Goal: Check status

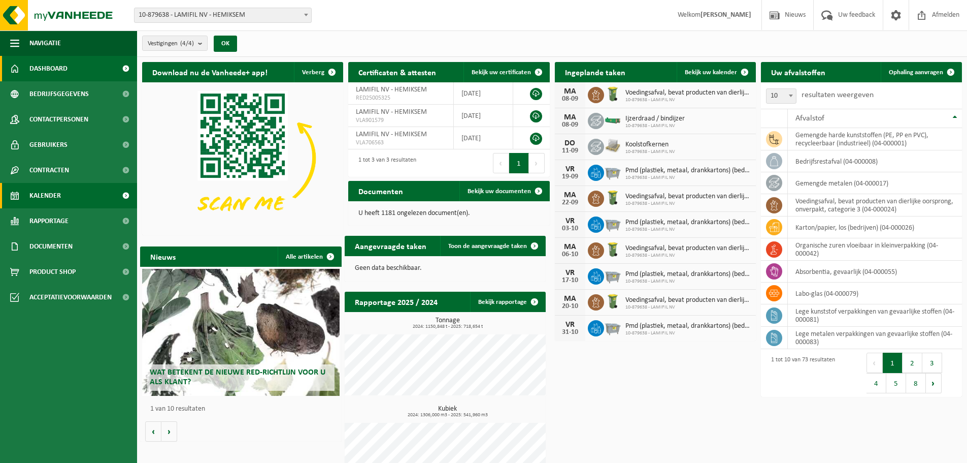
click at [32, 197] on span "Kalender" at bounding box center [44, 195] width 31 height 25
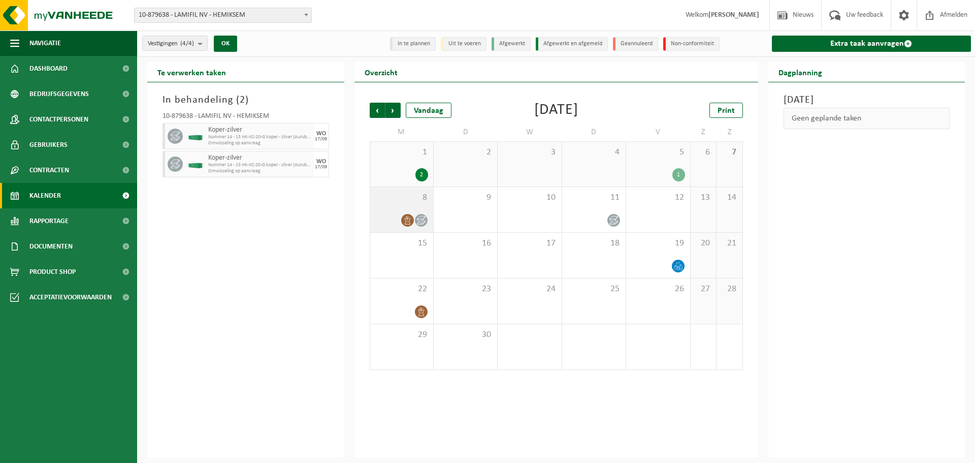
click at [400, 214] on div at bounding box center [401, 220] width 53 height 14
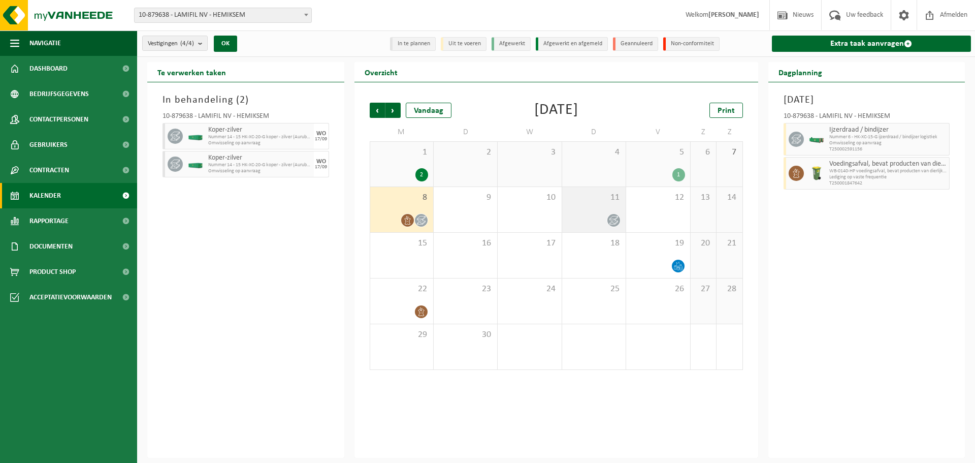
click at [586, 212] on div "11" at bounding box center [593, 209] width 63 height 45
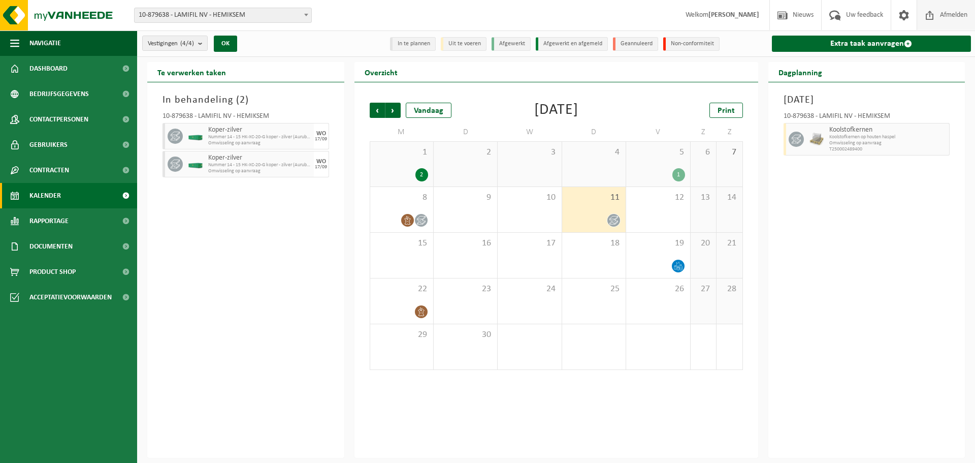
click at [955, 18] on span "Afmelden" at bounding box center [953, 15] width 32 height 30
